Goal: Task Accomplishment & Management: Complete application form

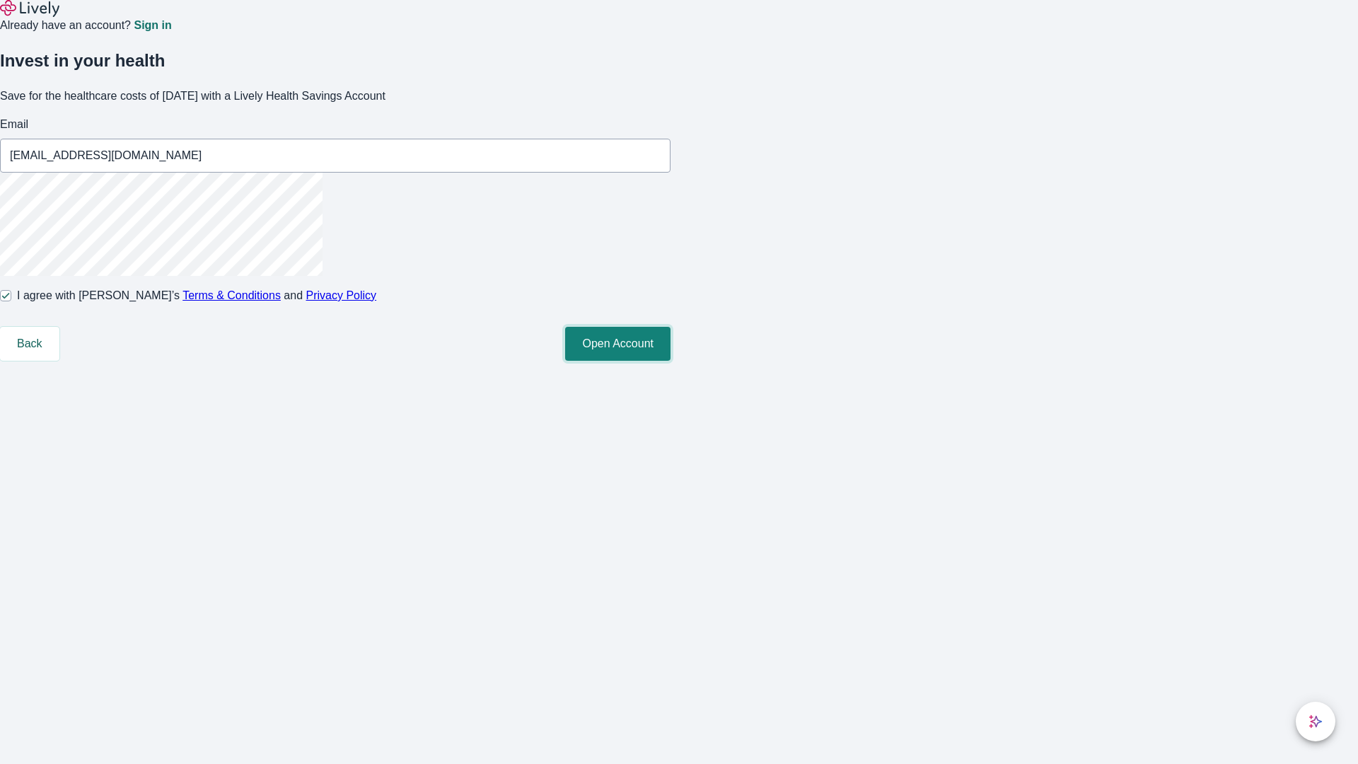
click at [670, 361] on button "Open Account" at bounding box center [617, 344] width 105 height 34
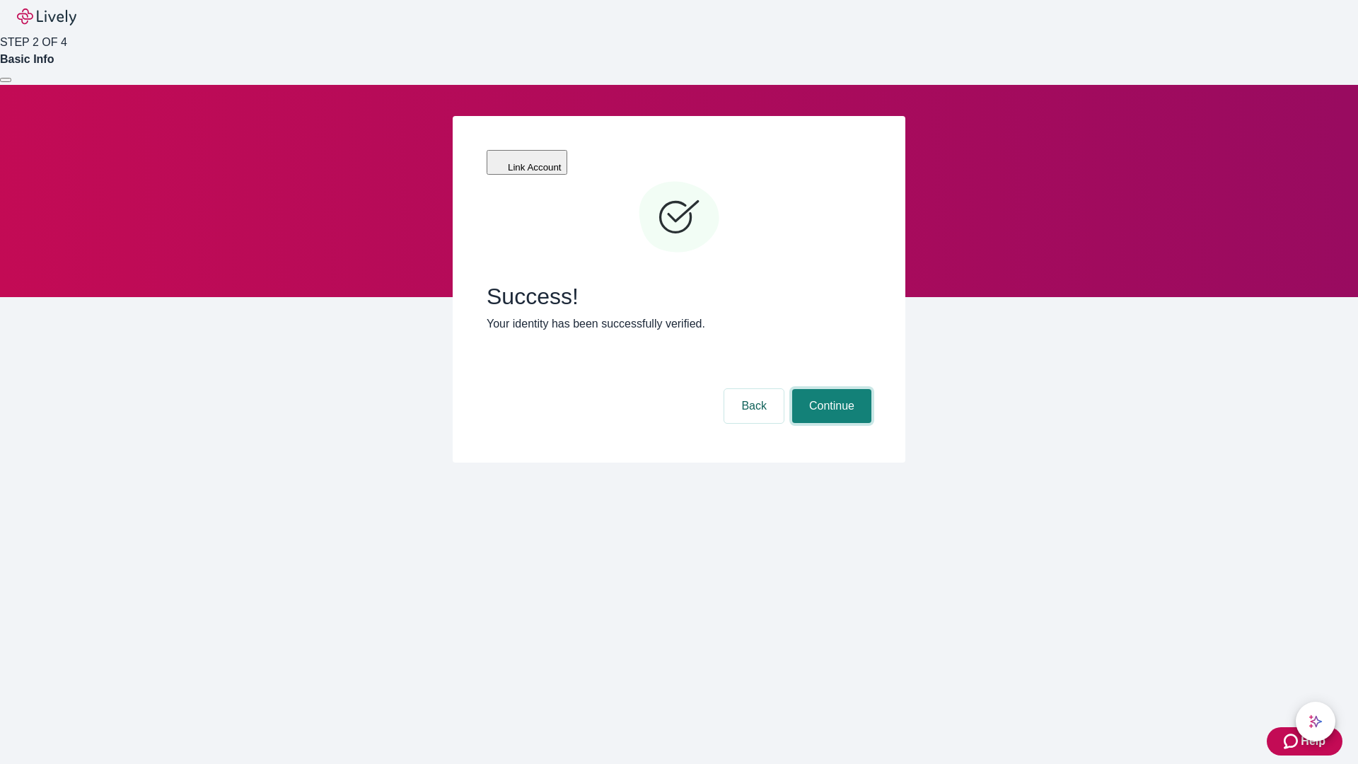
click at [829, 389] on button "Continue" at bounding box center [831, 406] width 79 height 34
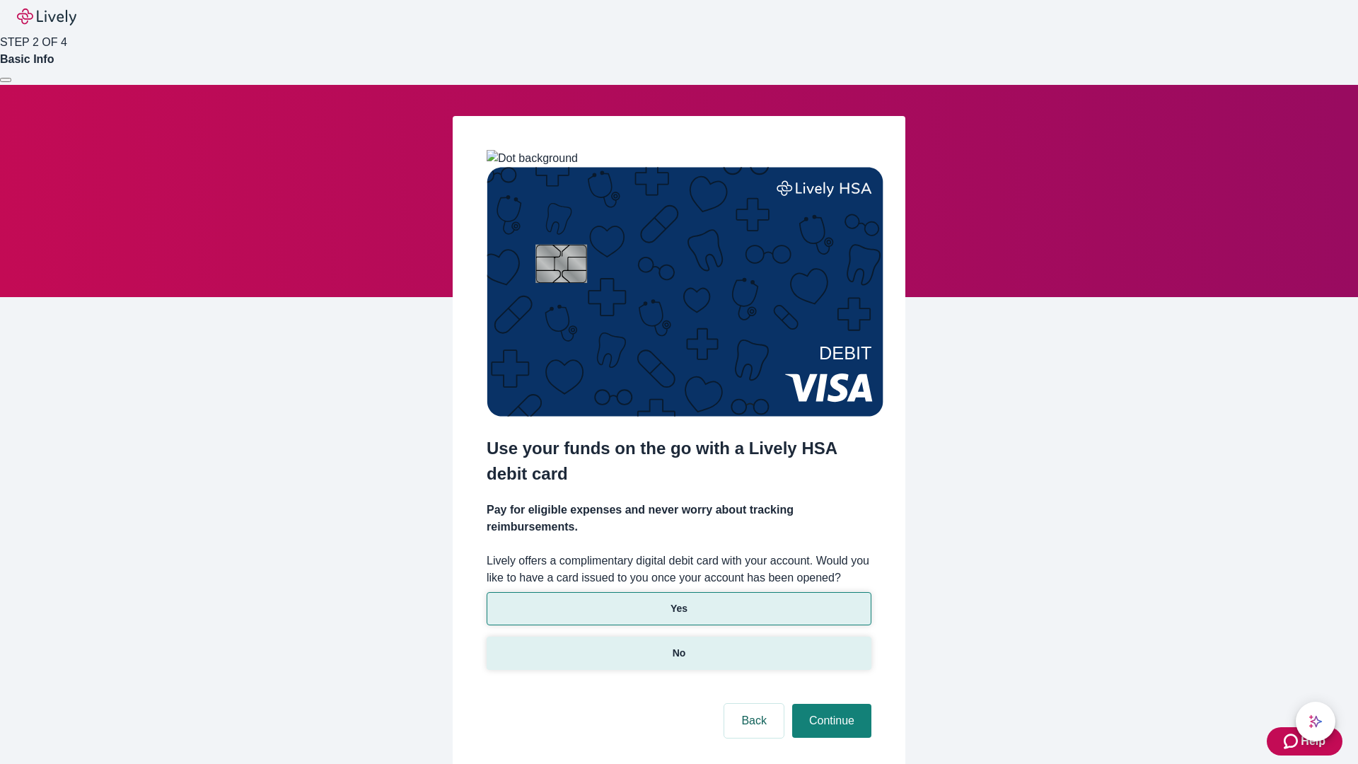
click at [678, 646] on p "No" at bounding box center [678, 653] width 13 height 15
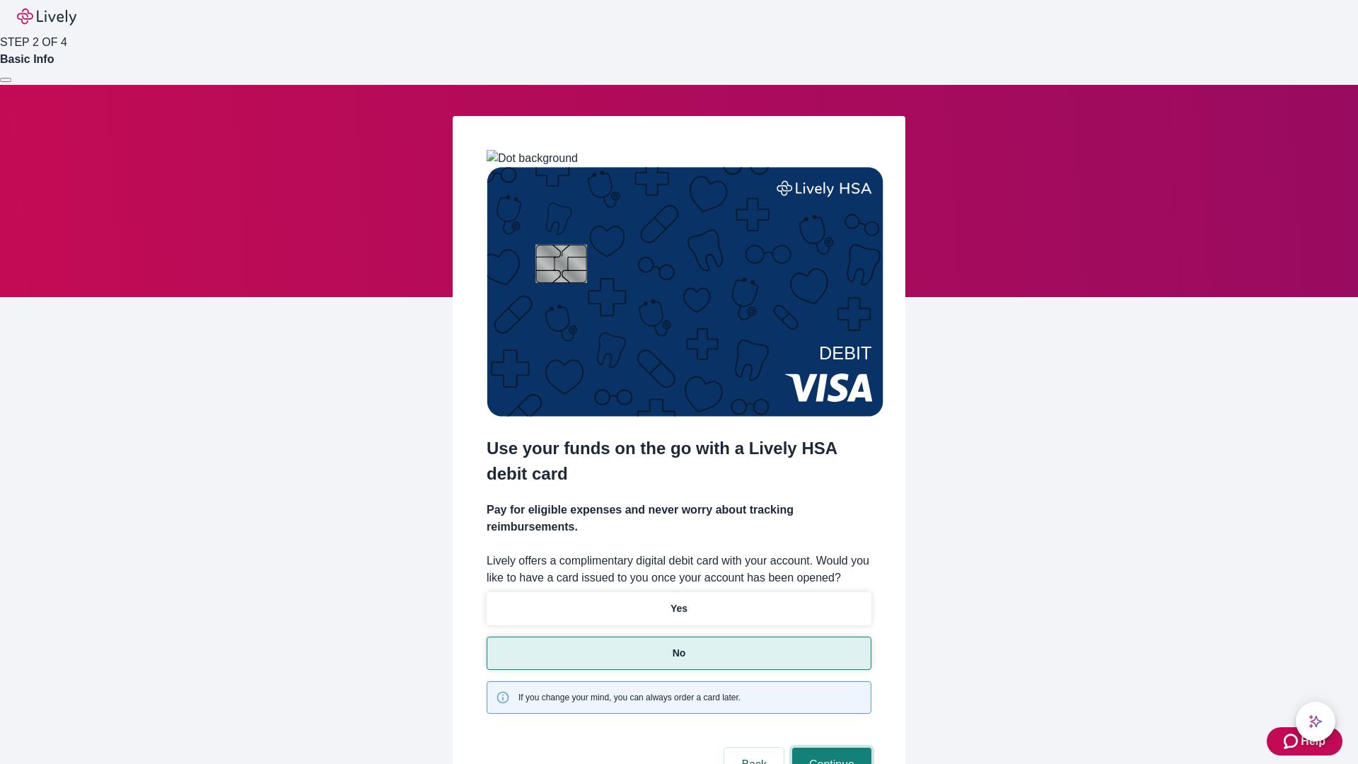
click at [829, 747] on button "Continue" at bounding box center [831, 764] width 79 height 34
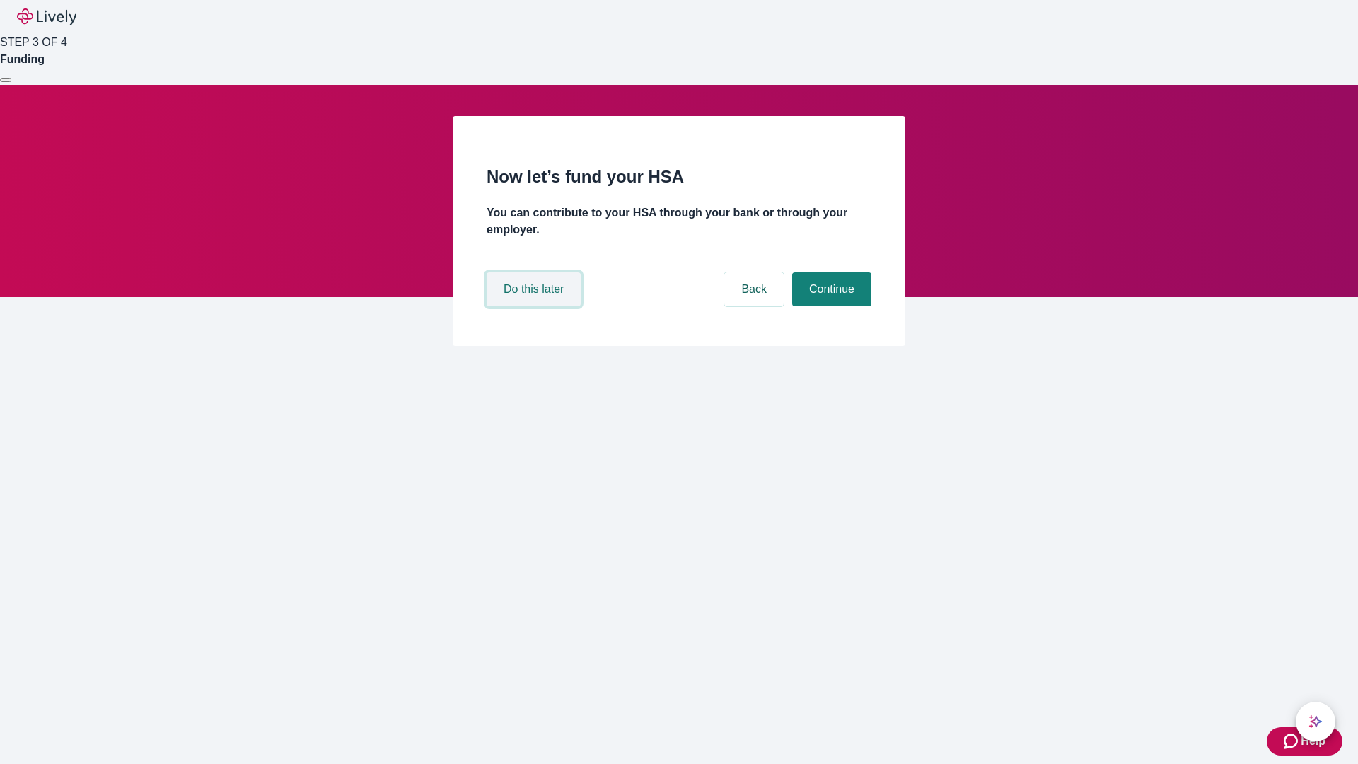
click at [535, 306] on button "Do this later" at bounding box center [533, 289] width 94 height 34
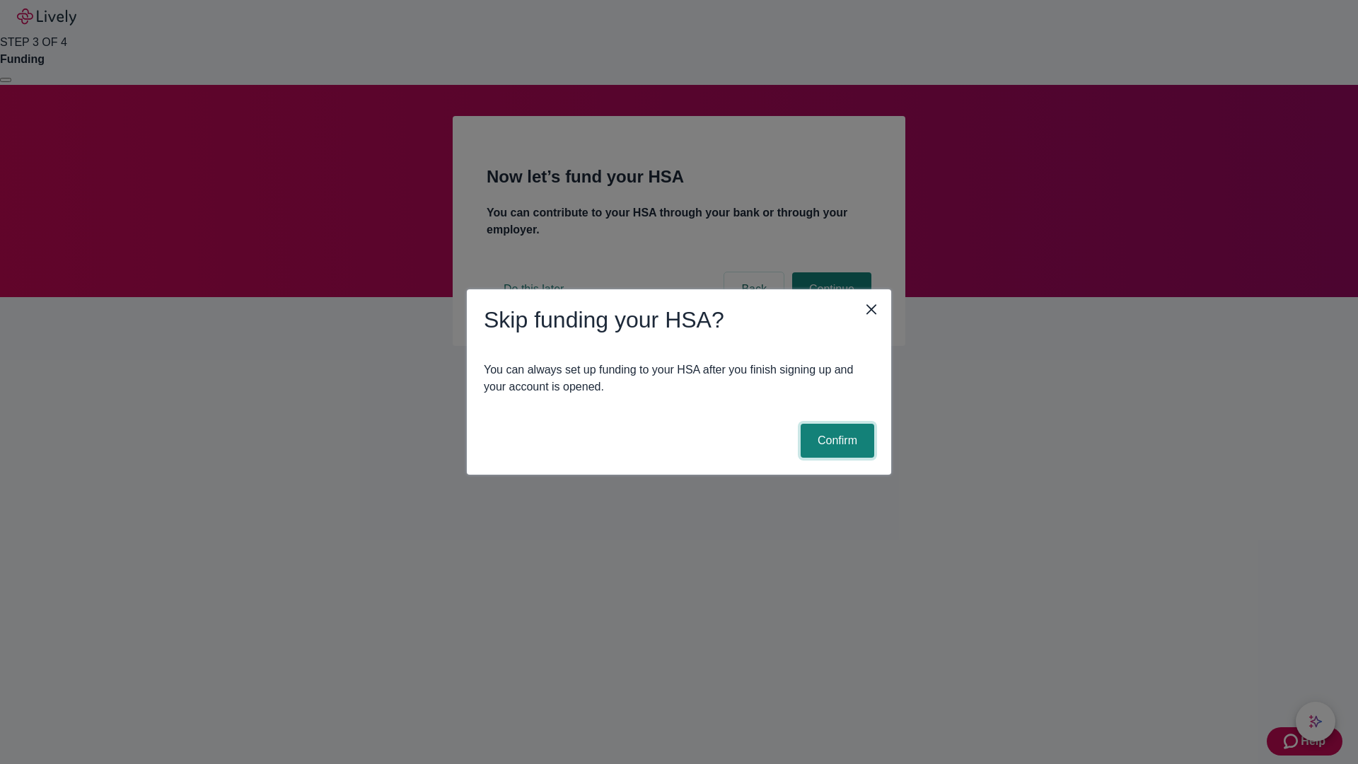
click at [835, 441] on button "Confirm" at bounding box center [837, 441] width 74 height 34
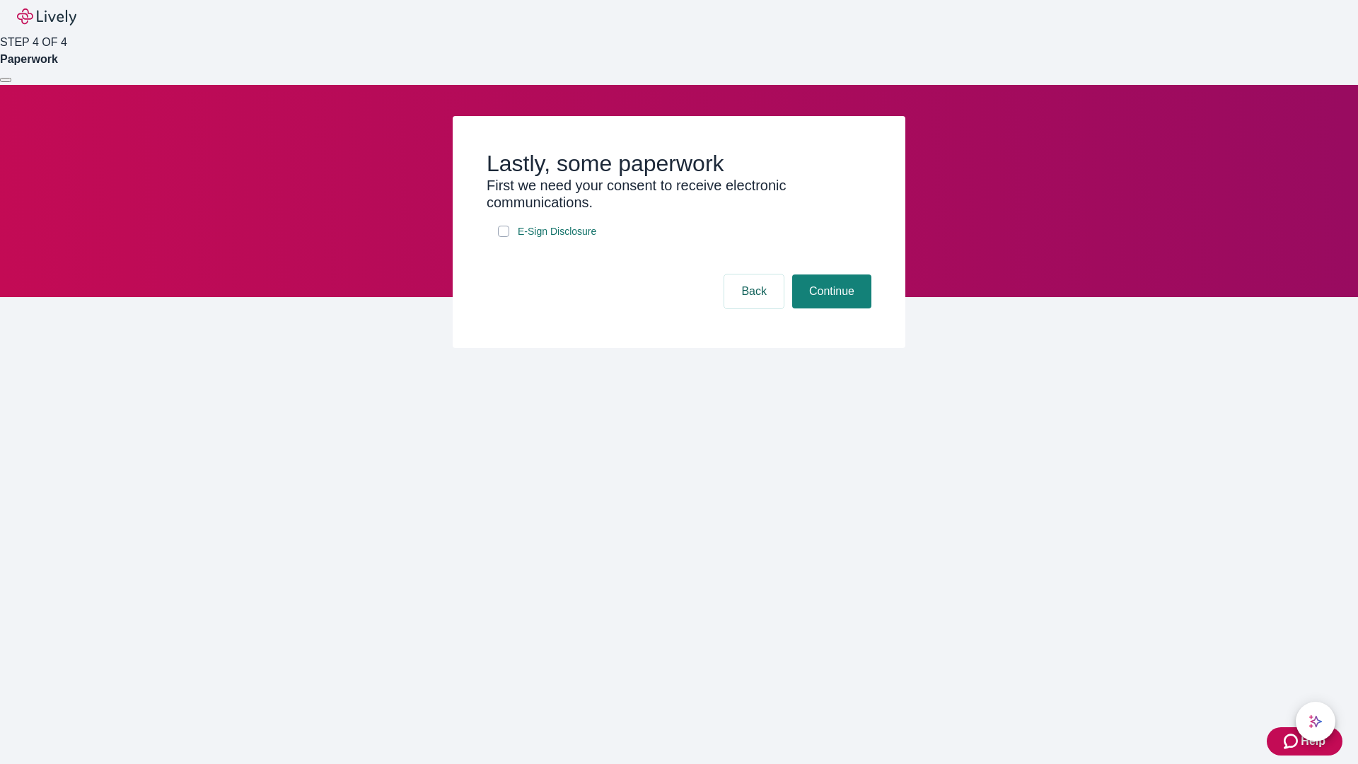
click at [503, 237] on input "E-Sign Disclosure" at bounding box center [503, 231] width 11 height 11
checkbox input "true"
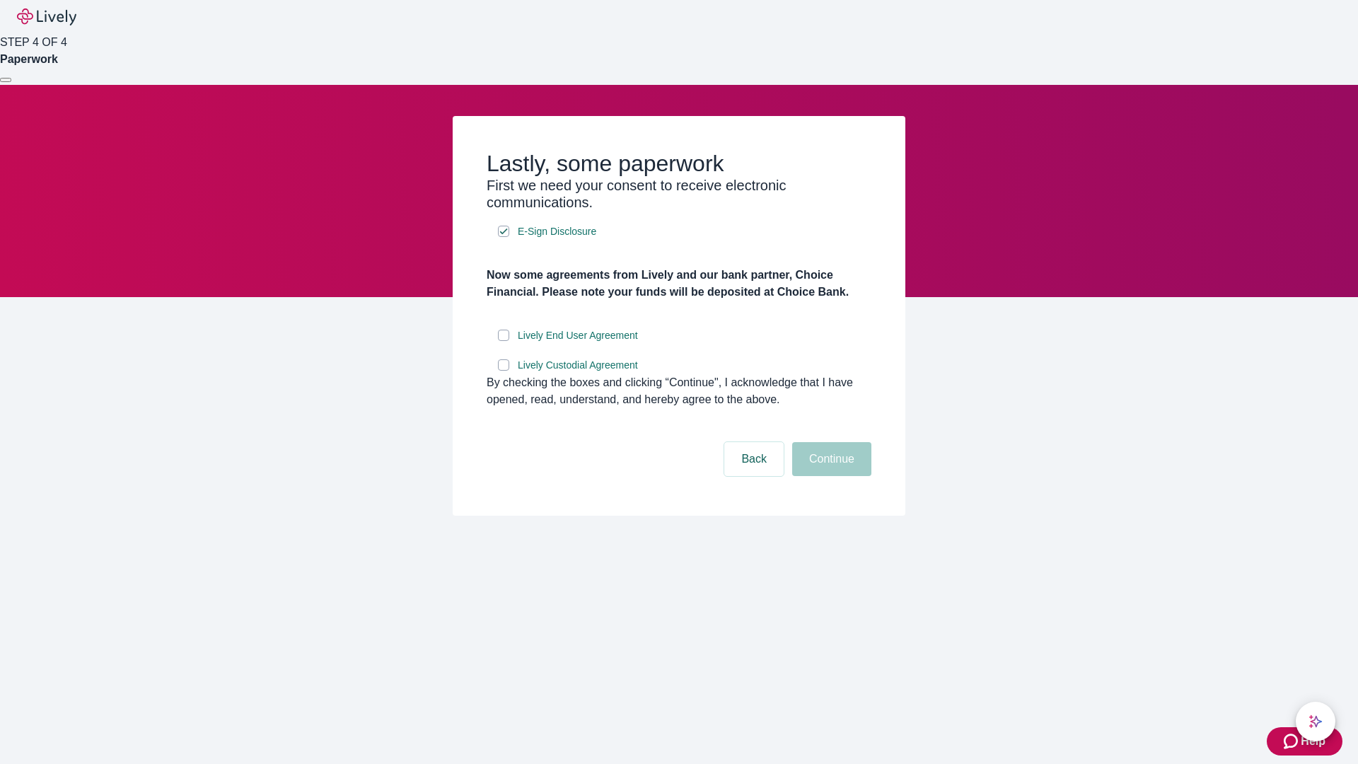
click at [503, 341] on input "Lively End User Agreement" at bounding box center [503, 334] width 11 height 11
checkbox input "true"
click at [503, 371] on input "Lively Custodial Agreement" at bounding box center [503, 364] width 11 height 11
checkbox input "true"
click at [829, 476] on button "Continue" at bounding box center [831, 459] width 79 height 34
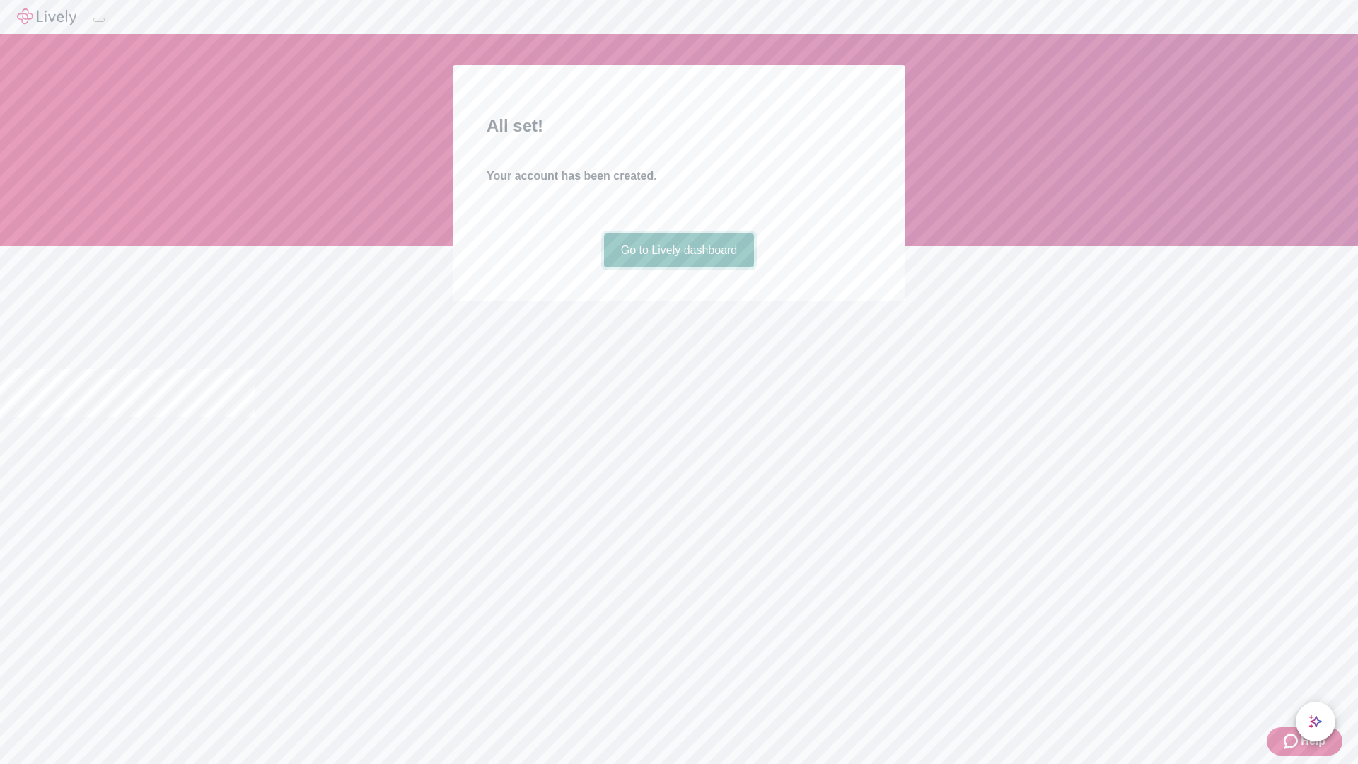
click at [678, 267] on link "Go to Lively dashboard" at bounding box center [679, 250] width 151 height 34
